Goal: Entertainment & Leisure: Browse casually

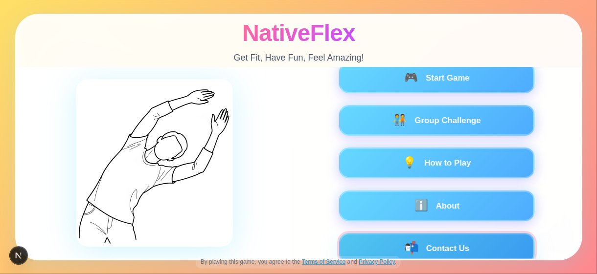
click at [439, 244] on button "📬 Contact Us" at bounding box center [436, 248] width 196 height 31
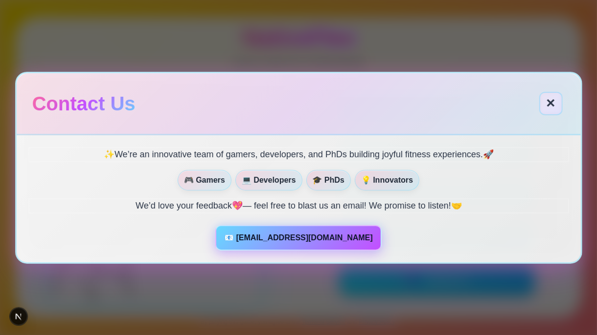
click at [545, 108] on button "✕" at bounding box center [550, 103] width 23 height 23
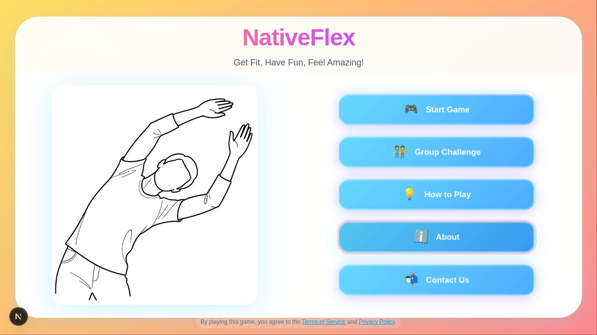
click at [375, 242] on button "ℹ️ About" at bounding box center [436, 237] width 196 height 31
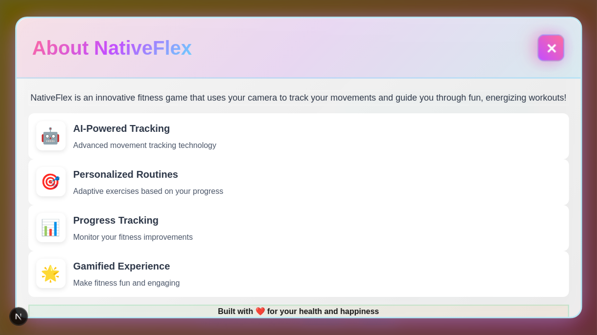
click at [555, 46] on button "✕" at bounding box center [550, 47] width 27 height 27
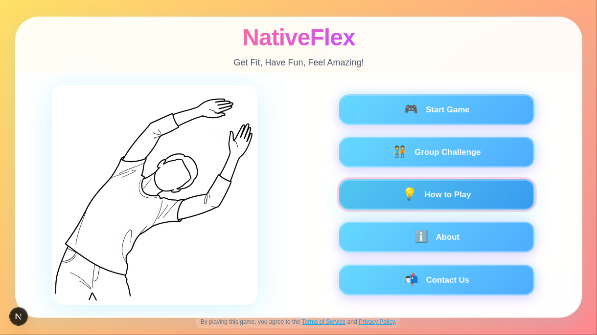
click at [382, 192] on button "💡 How to Play" at bounding box center [436, 195] width 196 height 31
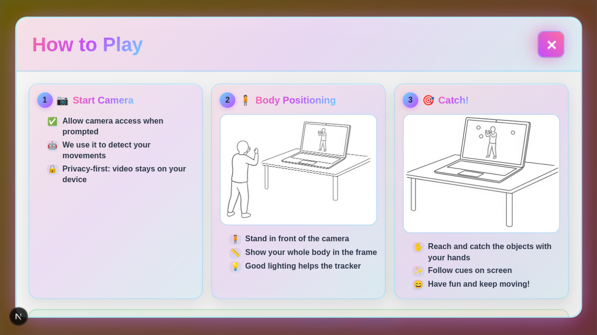
click at [551, 44] on button "✕" at bounding box center [550, 44] width 27 height 27
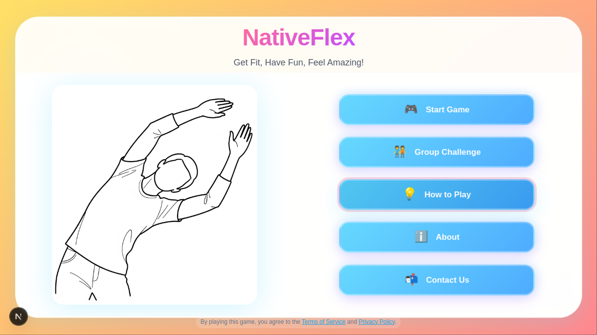
click at [422, 198] on button "💡 How to Play" at bounding box center [436, 195] width 196 height 31
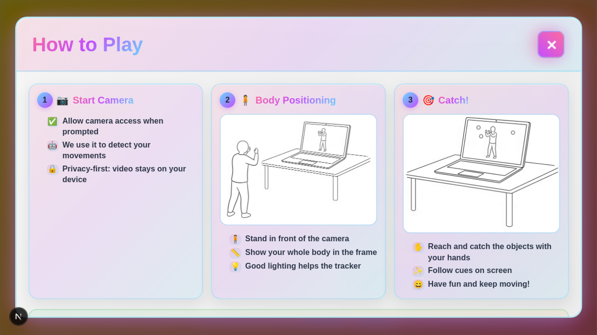
click at [556, 49] on button "✕" at bounding box center [550, 44] width 27 height 27
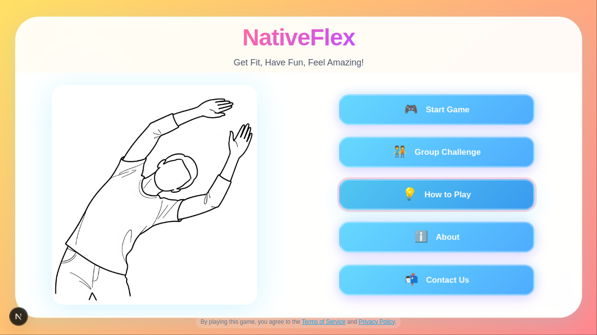
click at [423, 199] on button "💡 How to Play" at bounding box center [436, 195] width 196 height 31
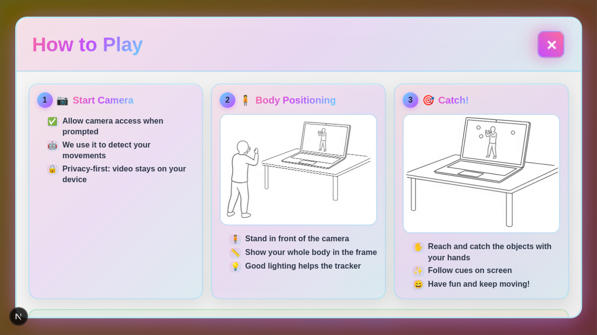
click at [550, 42] on button "✕" at bounding box center [550, 44] width 23 height 23
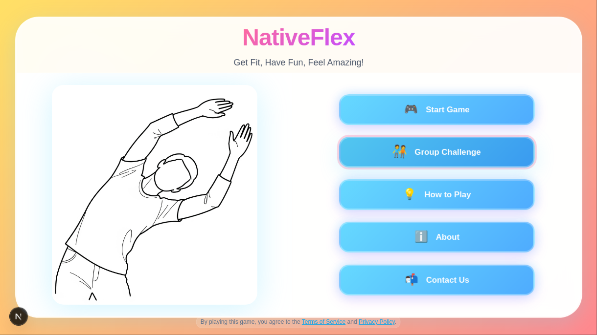
click at [426, 150] on button "🧑‍🤝‍🧑 Group Challenge" at bounding box center [436, 152] width 196 height 31
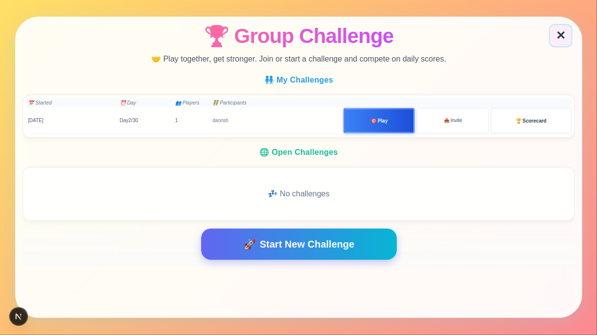
click at [542, 18] on div "🏆 Group Challenge 🤝 Play together, get stronger. Join or start a challenge and …" at bounding box center [299, 43] width 564 height 50
click at [558, 29] on button "✕" at bounding box center [560, 35] width 23 height 23
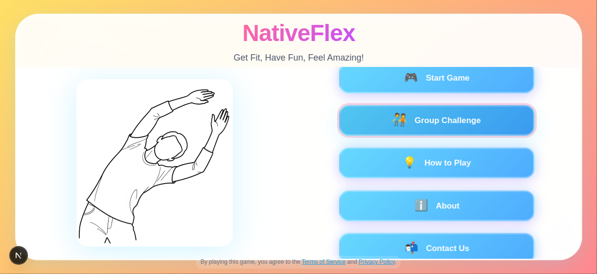
click at [476, 125] on button "🧑‍🤝‍🧑 Group Challenge" at bounding box center [436, 120] width 196 height 31
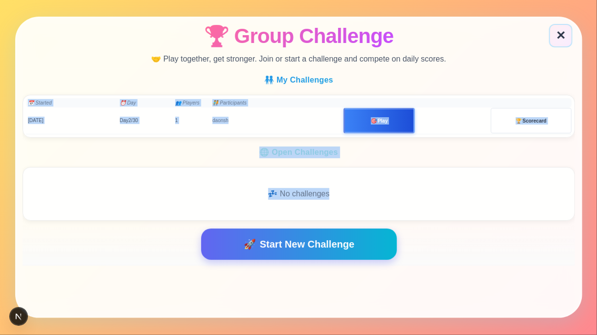
drag, startPoint x: 426, startPoint y: 75, endPoint x: 476, endPoint y: 162, distance: 99.9
click at [476, 162] on div "🧑‍🤝‍🧑 My Challenges 📅 Started ⏰ Day 👥 Players 🧑‍🤝‍🧑 Participants 30 Aug Day 2 /…" at bounding box center [298, 148] width 552 height 154
click at [479, 156] on h3 "🌐 Open Challenges" at bounding box center [298, 153] width 552 height 12
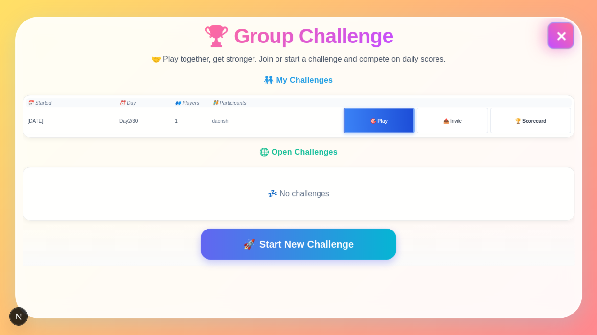
click at [551, 35] on button "✕" at bounding box center [560, 35] width 23 height 23
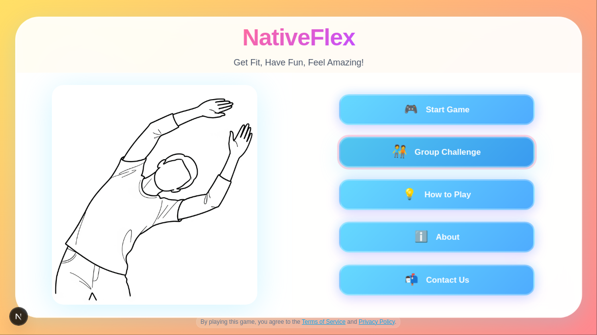
click at [450, 152] on button "🧑‍🤝‍🧑 Group Challenge" at bounding box center [436, 152] width 196 height 31
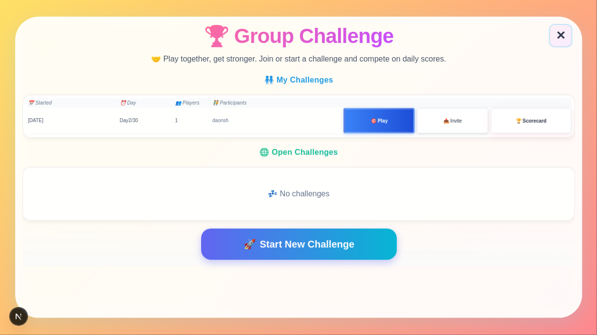
click at [428, 127] on button "📤 Invite" at bounding box center [452, 120] width 71 height 25
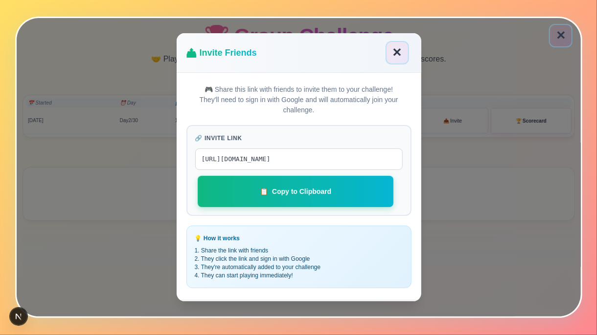
click at [333, 200] on button "📋 Copy to Clipboard" at bounding box center [295, 192] width 196 height 31
click at [403, 54] on button "✕" at bounding box center [396, 53] width 23 height 23
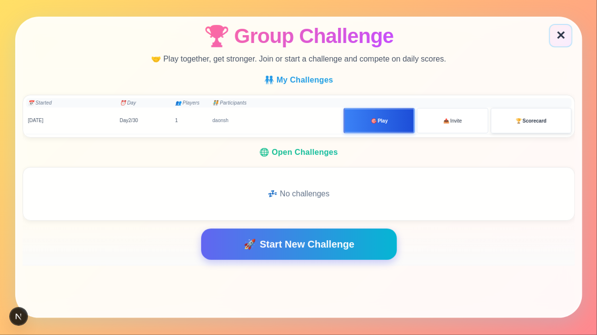
click at [527, 127] on button "🏆 Scorecard" at bounding box center [530, 120] width 81 height 25
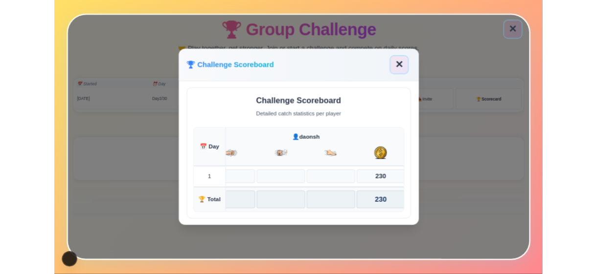
scroll to position [0, 36]
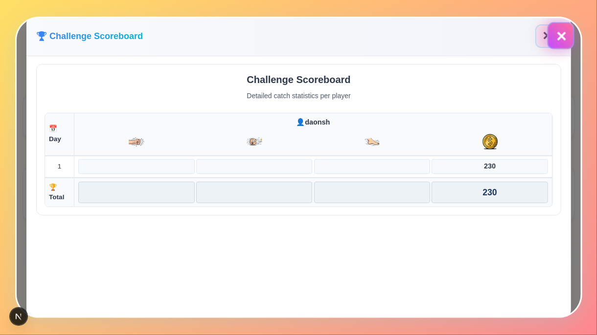
click at [557, 36] on button "✕" at bounding box center [560, 35] width 23 height 23
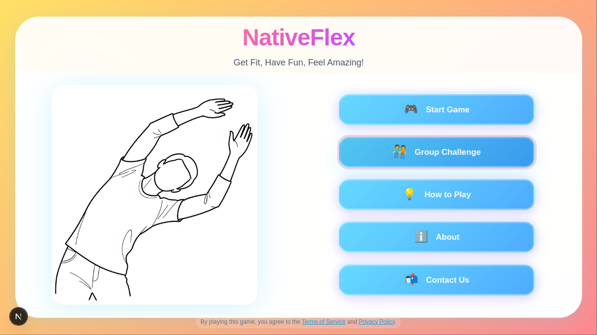
click at [427, 151] on button "🧑‍🤝‍🧑 Group Challenge" at bounding box center [436, 152] width 196 height 31
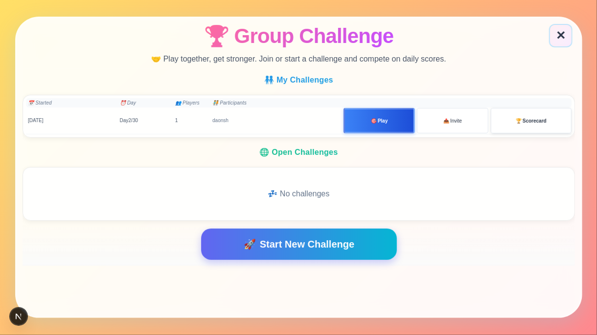
click at [508, 125] on button "🏆 Scorecard" at bounding box center [530, 120] width 81 height 25
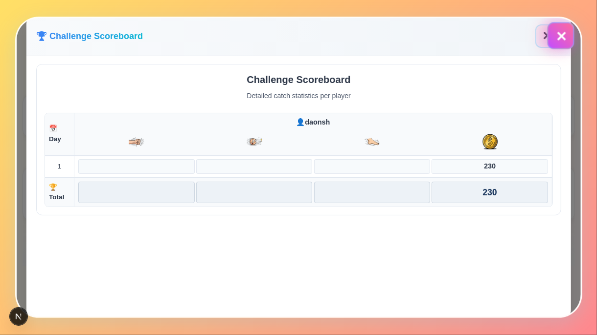
click at [560, 40] on button "✕" at bounding box center [560, 35] width 23 height 23
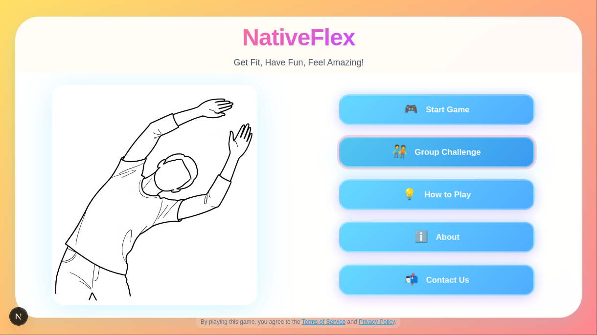
click at [460, 149] on button "🧑‍🤝‍🧑 Group Challenge" at bounding box center [436, 152] width 196 height 31
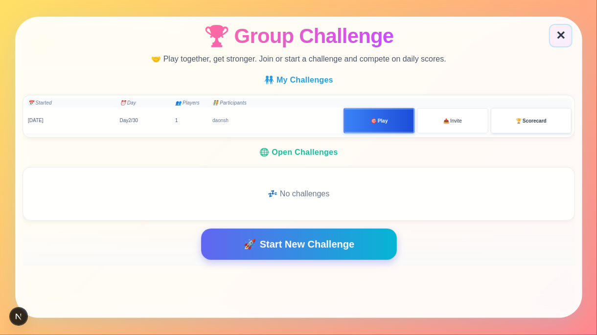
click at [524, 122] on span "Scorecard" at bounding box center [534, 120] width 24 height 7
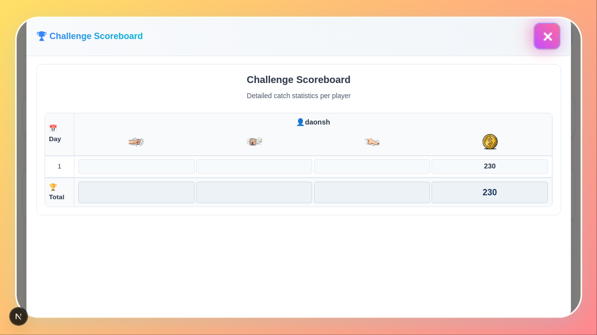
click at [539, 40] on button "✕" at bounding box center [546, 36] width 27 height 27
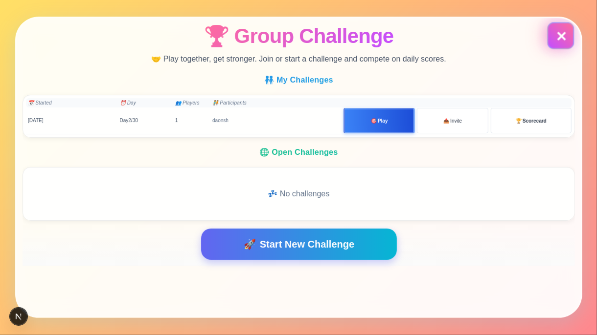
click at [565, 38] on button "✕" at bounding box center [560, 35] width 23 height 23
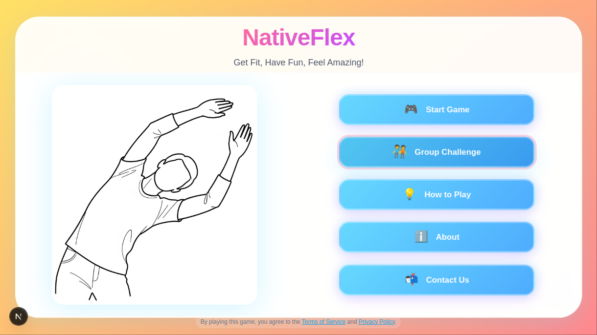
click at [431, 153] on button "🧑‍🤝‍🧑 Group Challenge" at bounding box center [436, 152] width 196 height 31
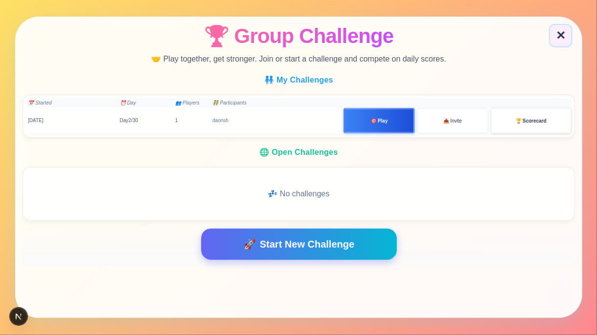
click at [508, 120] on button "🏆 Scorecard" at bounding box center [530, 120] width 81 height 25
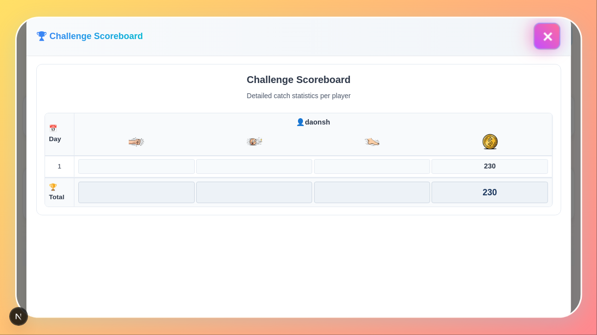
click at [550, 39] on button "✕" at bounding box center [546, 36] width 27 height 27
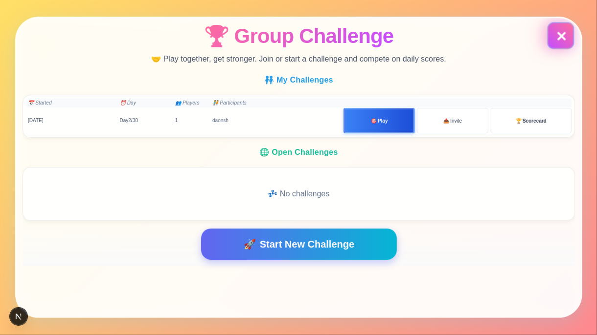
click at [554, 34] on button "✕" at bounding box center [560, 35] width 23 height 23
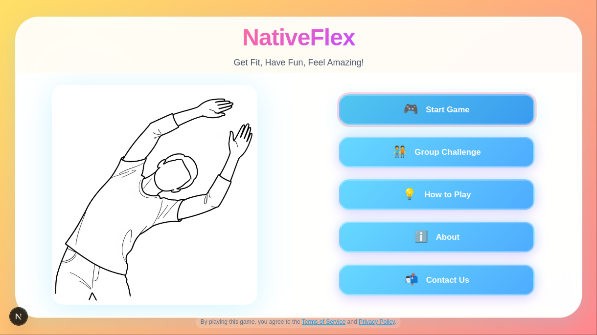
click at [461, 110] on button "🎮 Start Game" at bounding box center [436, 109] width 196 height 31
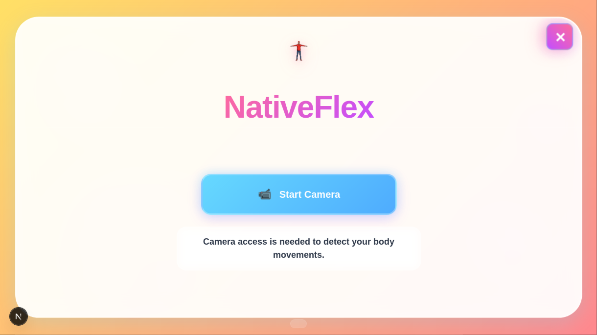
click at [561, 38] on button "✕" at bounding box center [559, 36] width 27 height 27
click at [557, 33] on button "✕" at bounding box center [559, 36] width 27 height 27
click at [557, 36] on button "✕" at bounding box center [559, 36] width 27 height 27
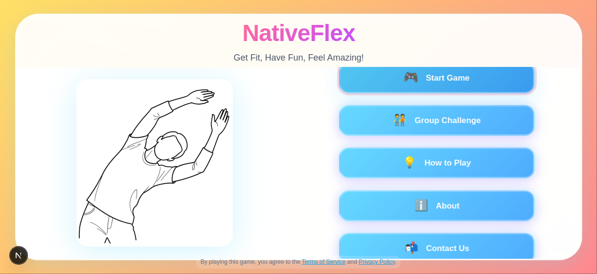
click at [422, 85] on button "🎮 Start Game" at bounding box center [436, 78] width 196 height 31
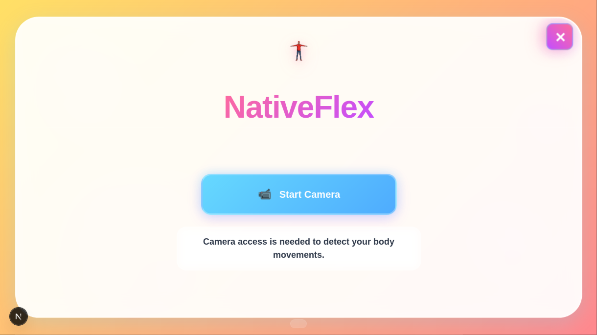
click at [556, 36] on button "✕" at bounding box center [559, 36] width 27 height 27
click at [560, 46] on button "✕" at bounding box center [559, 36] width 27 height 27
click at [559, 34] on button "✕" at bounding box center [559, 36] width 27 height 27
click at [558, 36] on button "✕" at bounding box center [559, 36] width 27 height 27
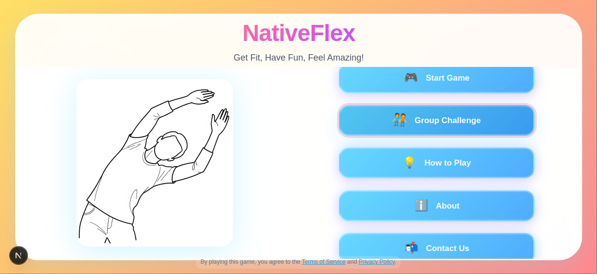
click at [430, 117] on button "🧑‍🤝‍🧑 Group Challenge" at bounding box center [436, 120] width 196 height 31
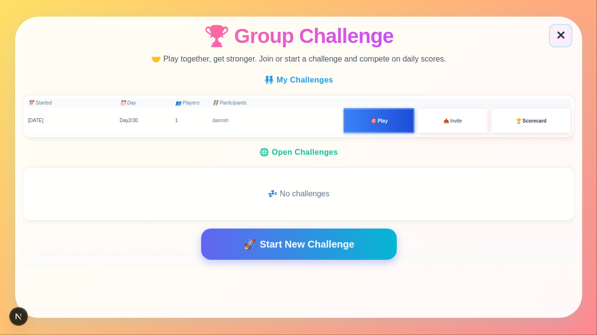
click at [375, 119] on span "🎯" at bounding box center [373, 120] width 6 height 7
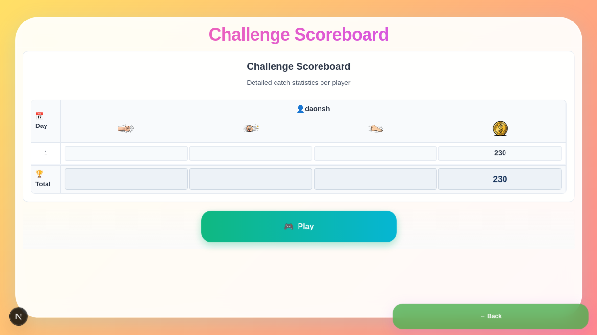
click at [308, 225] on span "Play" at bounding box center [305, 227] width 16 height 12
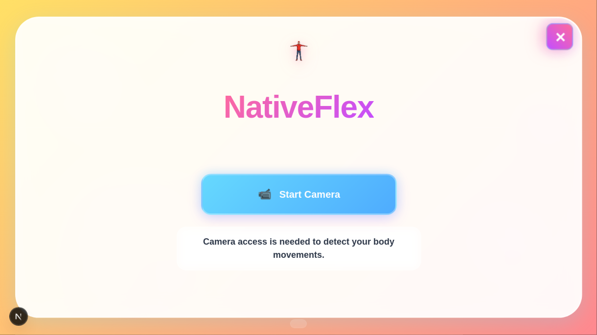
click at [560, 38] on button "✕" at bounding box center [559, 36] width 27 height 27
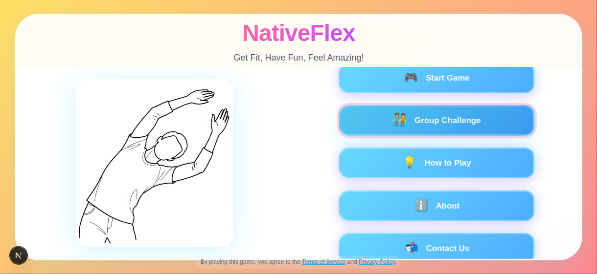
click at [477, 114] on button "🧑‍🤝‍🧑 Group Challenge" at bounding box center [436, 120] width 196 height 31
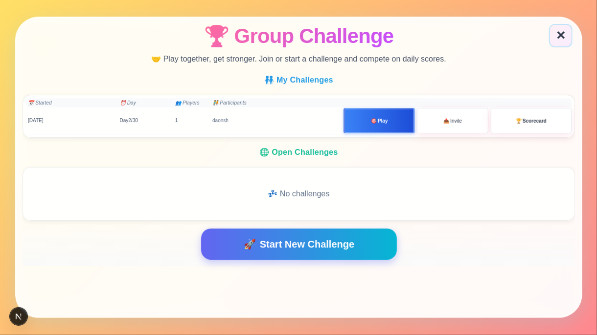
click at [402, 125] on button "🎯 Play" at bounding box center [378, 120] width 71 height 25
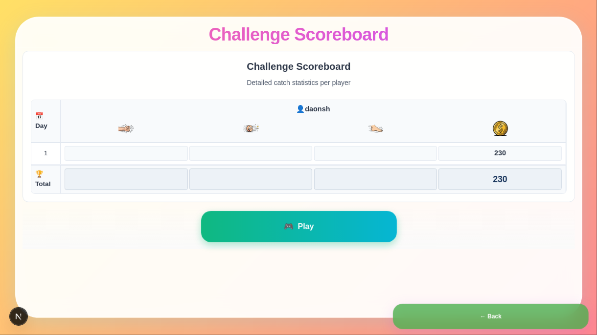
click at [298, 226] on span "Play" at bounding box center [305, 227] width 16 height 12
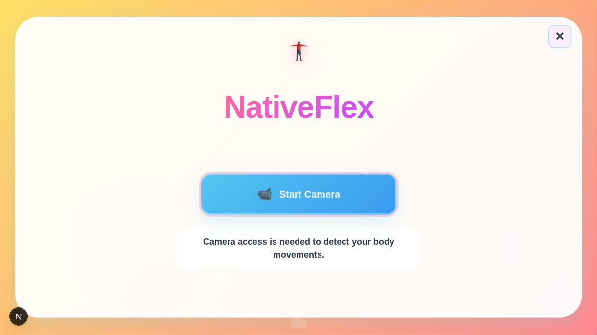
click at [286, 198] on button "📹 Start Camera" at bounding box center [298, 194] width 196 height 41
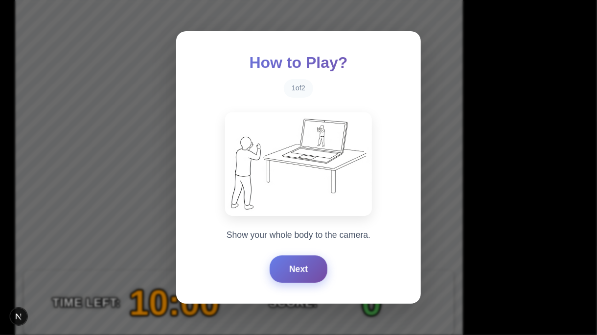
click at [305, 265] on button "Next" at bounding box center [298, 269] width 58 height 27
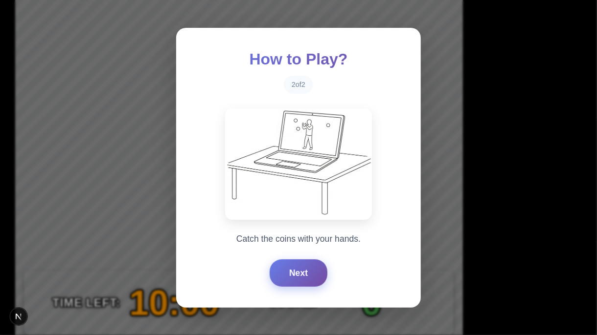
click at [305, 265] on button "Next" at bounding box center [298, 273] width 58 height 27
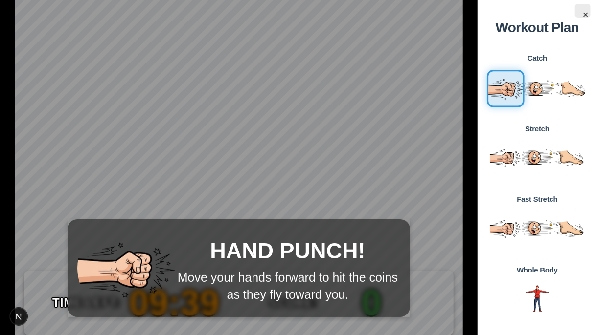
click at [500, 86] on img at bounding box center [505, 88] width 38 height 38
click at [506, 93] on img at bounding box center [505, 88] width 38 height 38
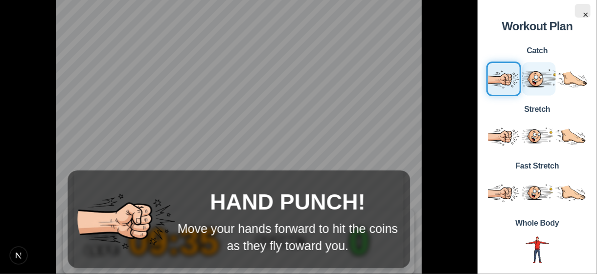
click at [532, 83] on img at bounding box center [538, 79] width 37 height 37
click at [539, 74] on img at bounding box center [538, 79] width 37 height 37
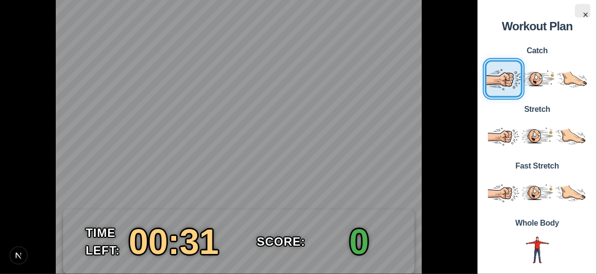
click at [518, 80] on img "View details for step 1: hands exercise" at bounding box center [503, 79] width 38 height 38
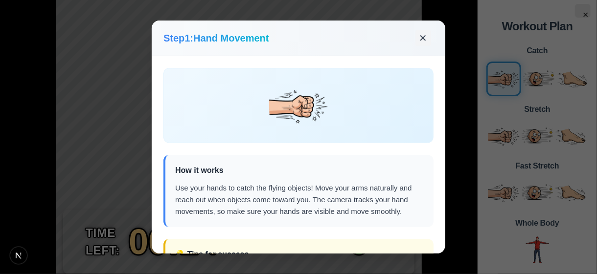
click at [425, 41] on button "✕" at bounding box center [423, 38] width 16 height 16
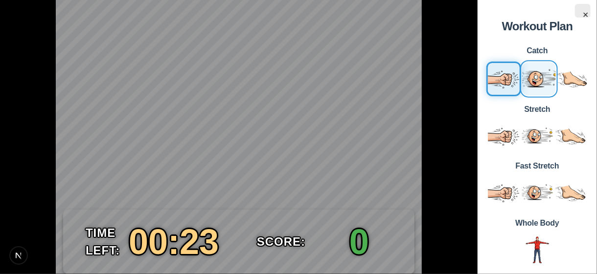
click at [527, 76] on img "View details for step 2: head exercise" at bounding box center [538, 79] width 37 height 37
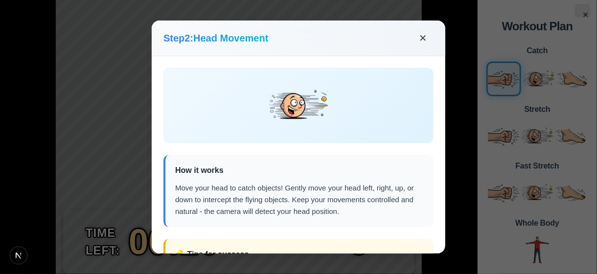
click at [427, 36] on button "✕" at bounding box center [423, 38] width 16 height 16
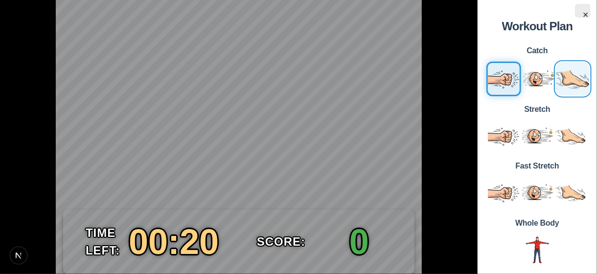
click at [563, 79] on img "View details for step 3: legs exercise" at bounding box center [572, 79] width 37 height 37
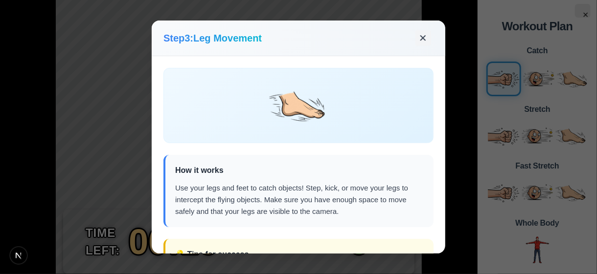
click at [417, 41] on button "✕" at bounding box center [423, 38] width 16 height 16
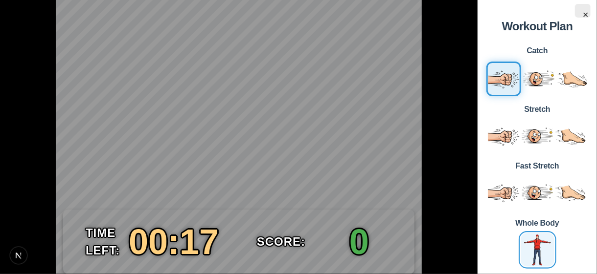
click at [533, 241] on img "View details for step 10: all exercise" at bounding box center [536, 250] width 37 height 37
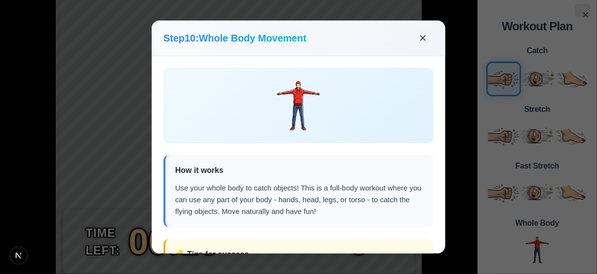
click at [417, 40] on button "✕" at bounding box center [423, 38] width 16 height 16
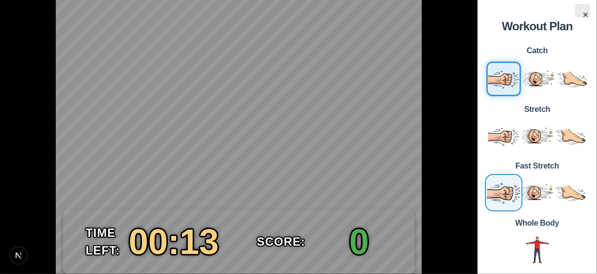
click at [496, 194] on img "View details for step 7: hands exercise" at bounding box center [503, 193] width 37 height 37
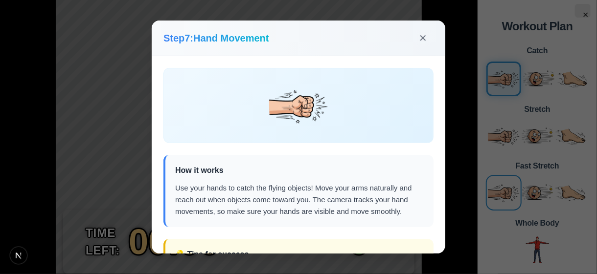
scroll to position [98, 0]
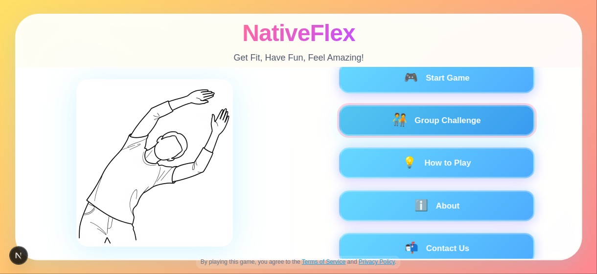
click at [426, 123] on button "🧑‍🤝‍🧑 Group Challenge" at bounding box center [436, 120] width 196 height 31
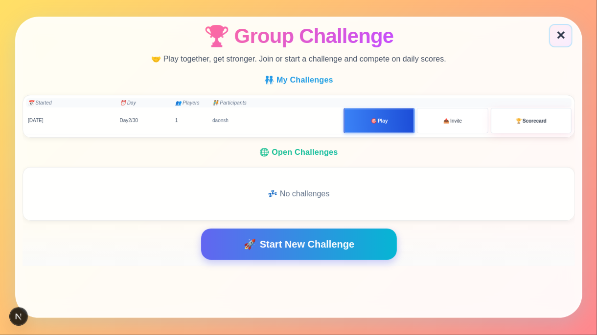
click at [391, 117] on button "🎯 Play" at bounding box center [378, 120] width 71 height 25
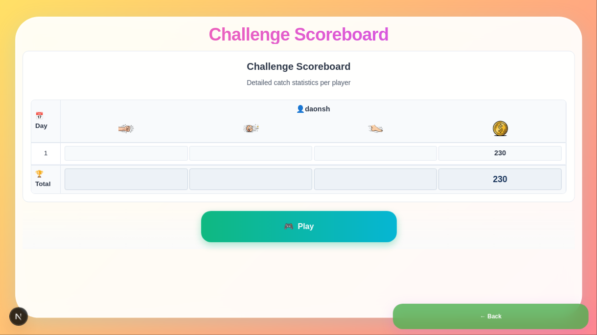
click at [288, 222] on span "🎮" at bounding box center [289, 227] width 10 height 12
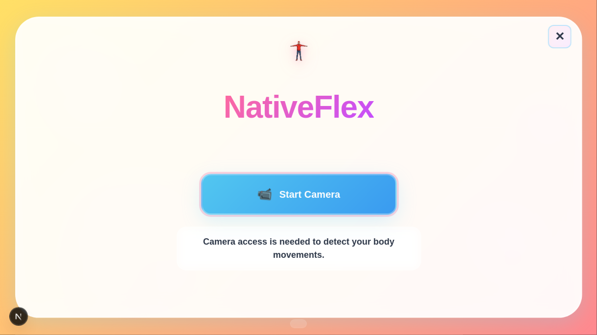
click at [323, 197] on button "📹 Start Camera" at bounding box center [298, 194] width 196 height 41
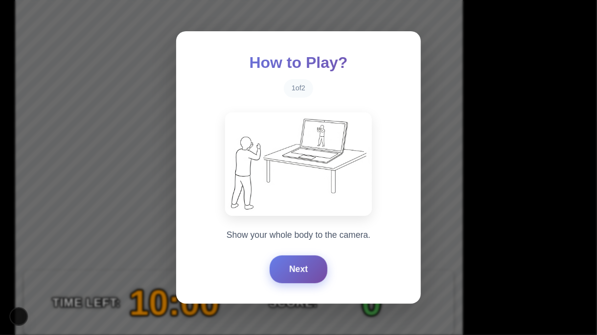
click at [294, 274] on button "Next" at bounding box center [298, 269] width 58 height 27
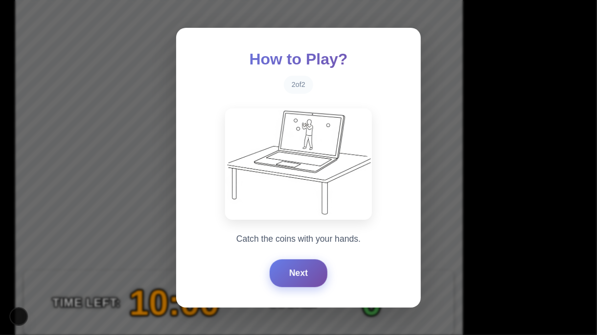
click at [294, 274] on button "Next" at bounding box center [298, 273] width 58 height 27
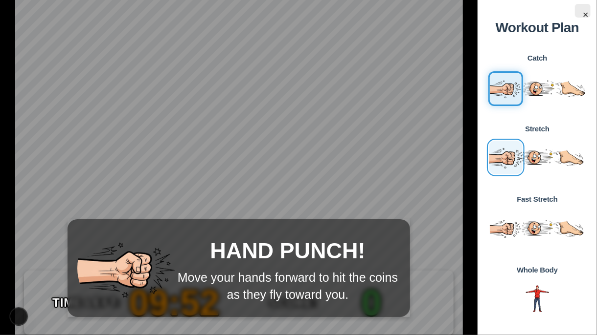
click at [503, 161] on img "View details for step 4: hands exercise" at bounding box center [505, 157] width 37 height 37
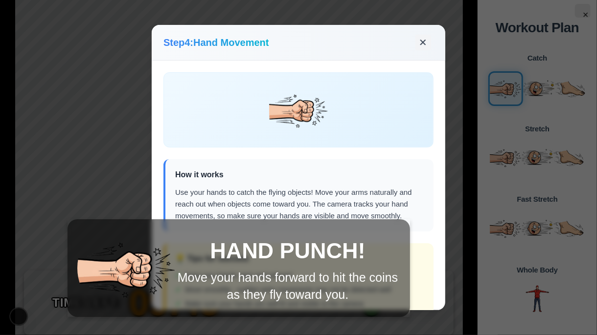
click at [422, 42] on button "✕" at bounding box center [423, 43] width 16 height 16
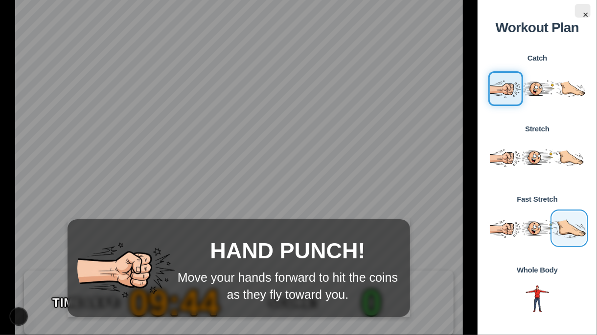
click at [563, 228] on img "View details for step 9: legs exercise" at bounding box center [568, 228] width 37 height 37
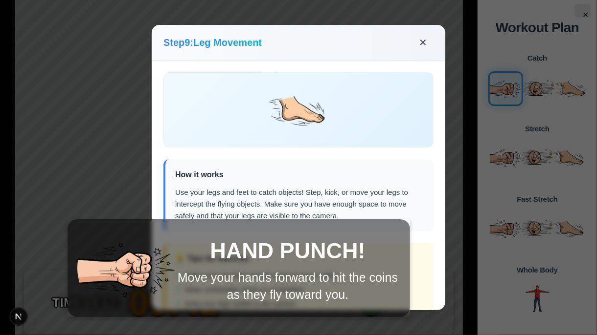
click at [424, 43] on button "✕" at bounding box center [423, 43] width 16 height 16
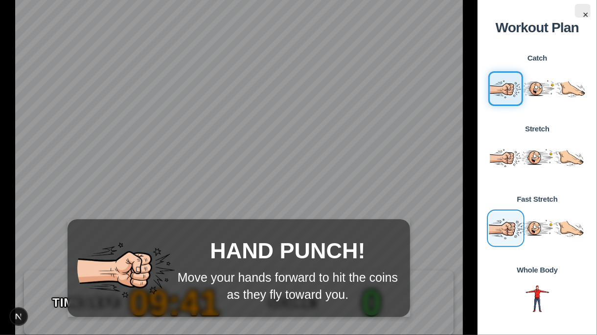
click at [505, 222] on img "View details for step 7: hands exercise" at bounding box center [505, 228] width 37 height 37
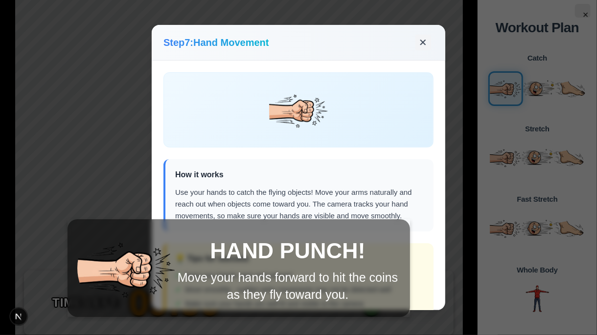
click at [422, 44] on button "✕" at bounding box center [423, 43] width 16 height 16
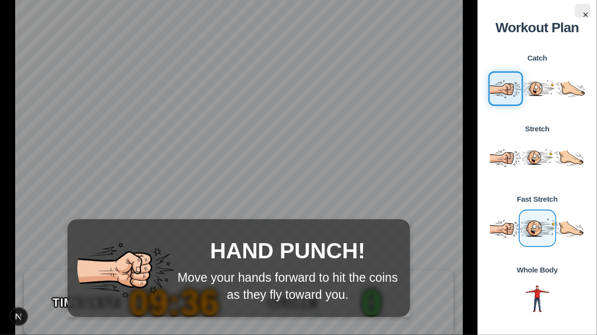
click at [533, 230] on img "View details for step 8: head exercise" at bounding box center [536, 228] width 37 height 37
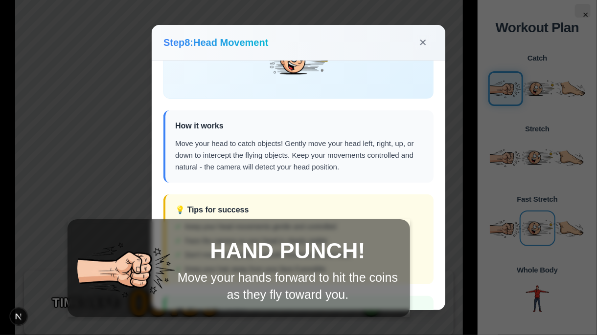
scroll to position [127, 0]
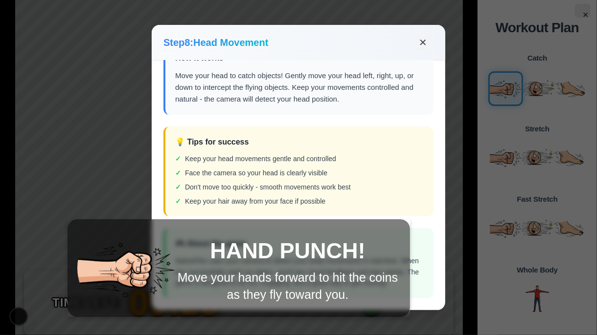
click at [424, 40] on button "✕" at bounding box center [423, 43] width 16 height 16
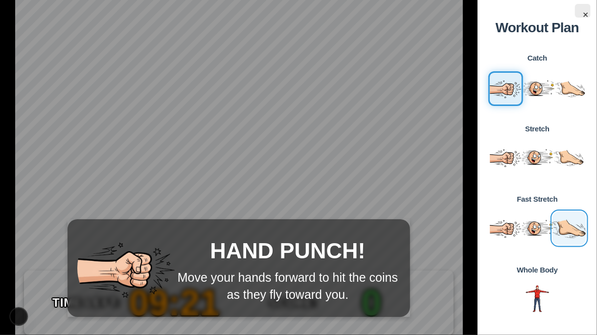
click at [579, 229] on img "View details for step 9: legs exercise" at bounding box center [568, 228] width 37 height 37
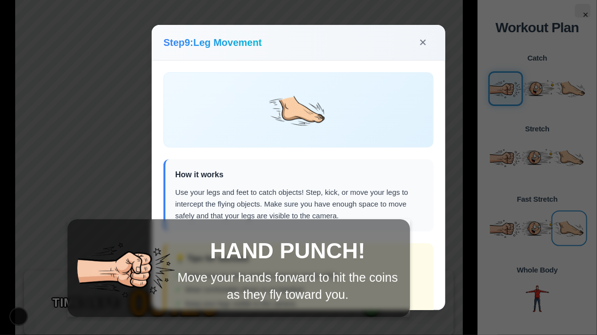
scroll to position [127, 0]
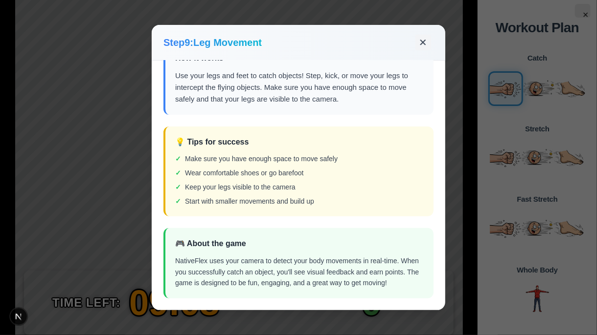
click at [421, 44] on button "✕" at bounding box center [423, 43] width 16 height 16
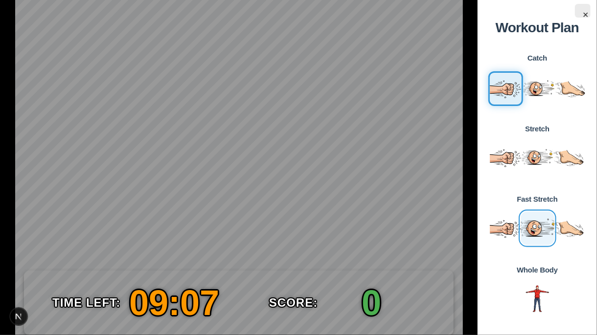
click at [537, 228] on img "View details for step 8: head exercise" at bounding box center [536, 228] width 37 height 37
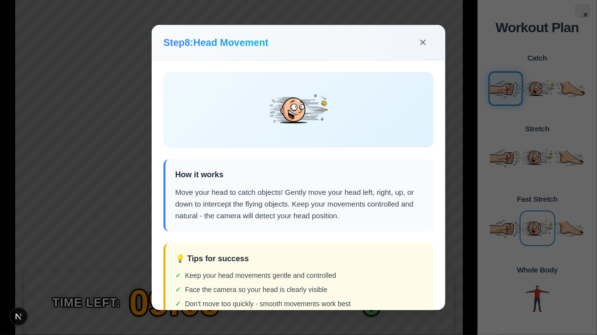
scroll to position [127, 0]
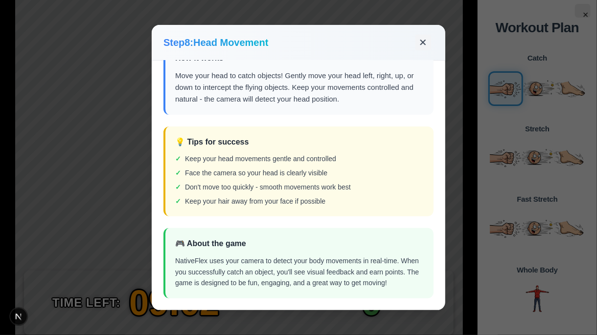
click at [422, 45] on button "✕" at bounding box center [423, 43] width 16 height 16
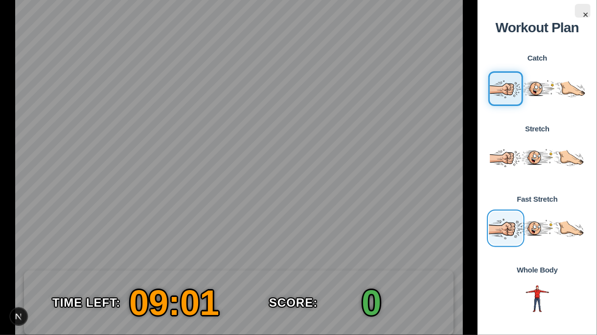
click at [496, 223] on img "View details for step 7: hands exercise" at bounding box center [505, 228] width 37 height 37
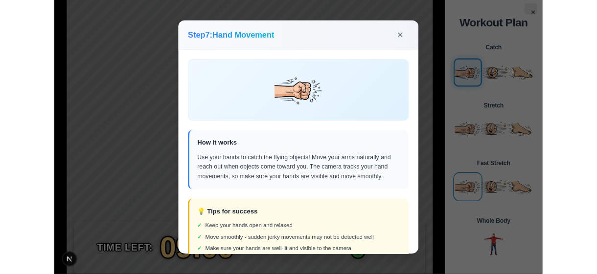
scroll to position [138, 0]
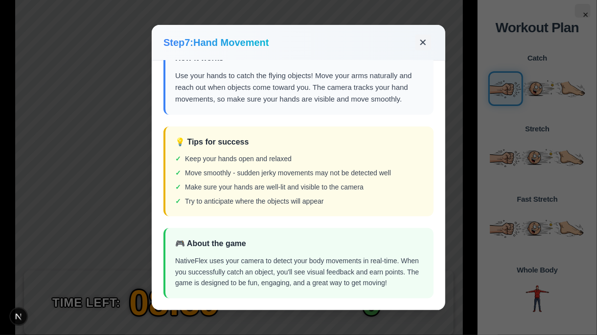
click at [420, 44] on button "✕" at bounding box center [423, 43] width 16 height 16
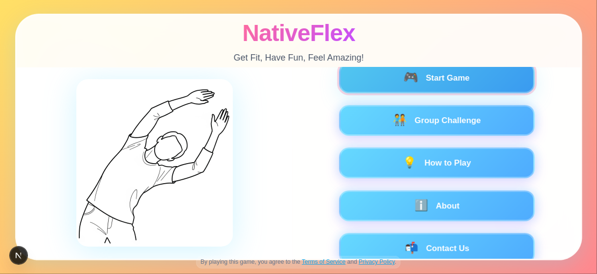
click at [383, 74] on button "🎮 Start Game" at bounding box center [436, 78] width 196 height 31
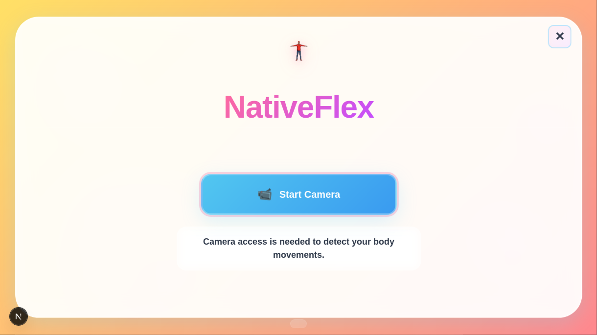
click at [348, 194] on button "📹 Start Camera" at bounding box center [298, 194] width 196 height 41
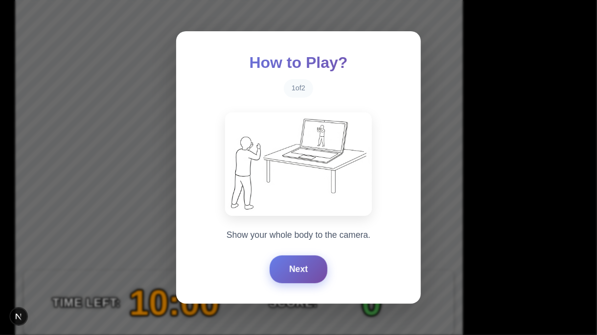
click at [283, 274] on button "Next" at bounding box center [298, 269] width 58 height 27
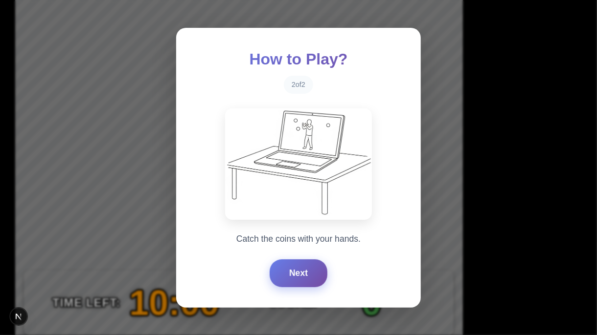
click at [283, 274] on button "Next" at bounding box center [298, 273] width 58 height 27
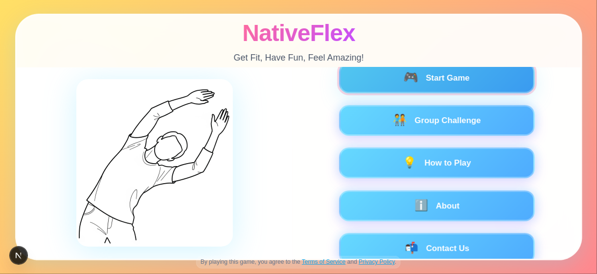
click at [432, 81] on button "🎮 Start Game" at bounding box center [436, 78] width 196 height 31
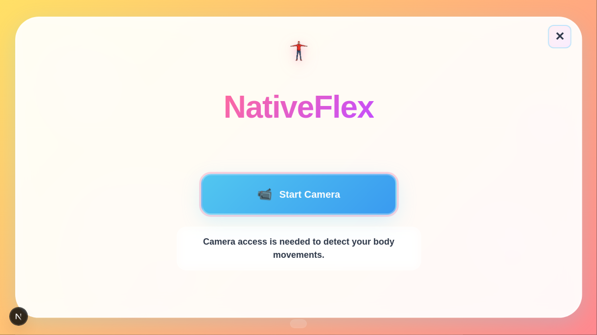
click at [296, 198] on button "📹 Start Camera" at bounding box center [298, 194] width 196 height 41
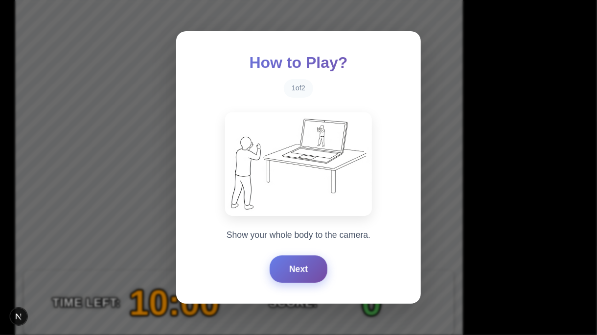
click at [307, 267] on button "Next" at bounding box center [298, 269] width 58 height 27
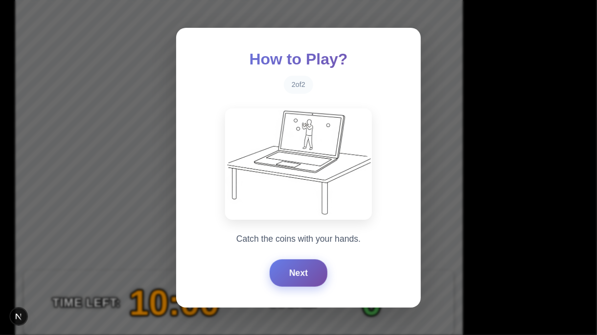
click at [300, 268] on button "Next" at bounding box center [298, 273] width 58 height 27
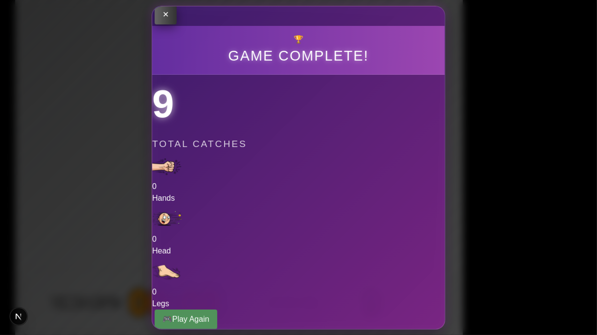
click at [163, 14] on button "✕" at bounding box center [166, 15] width 22 height 20
